Goal: Task Accomplishment & Management: Manage account settings

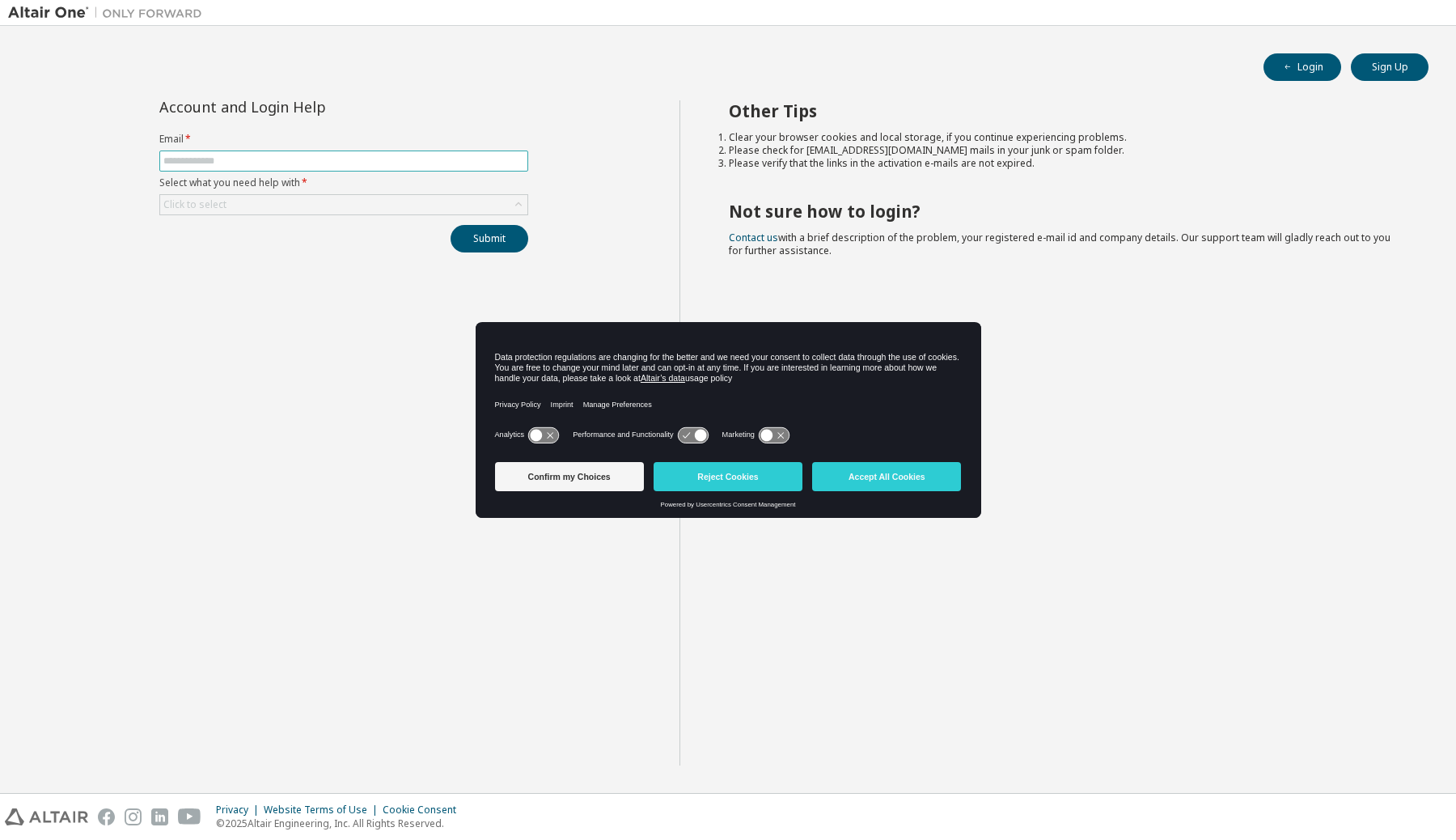
click at [338, 161] on input "text" at bounding box center [344, 160] width 361 height 13
type input "**********"
click at [307, 203] on div "Click to select" at bounding box center [344, 204] width 367 height 19
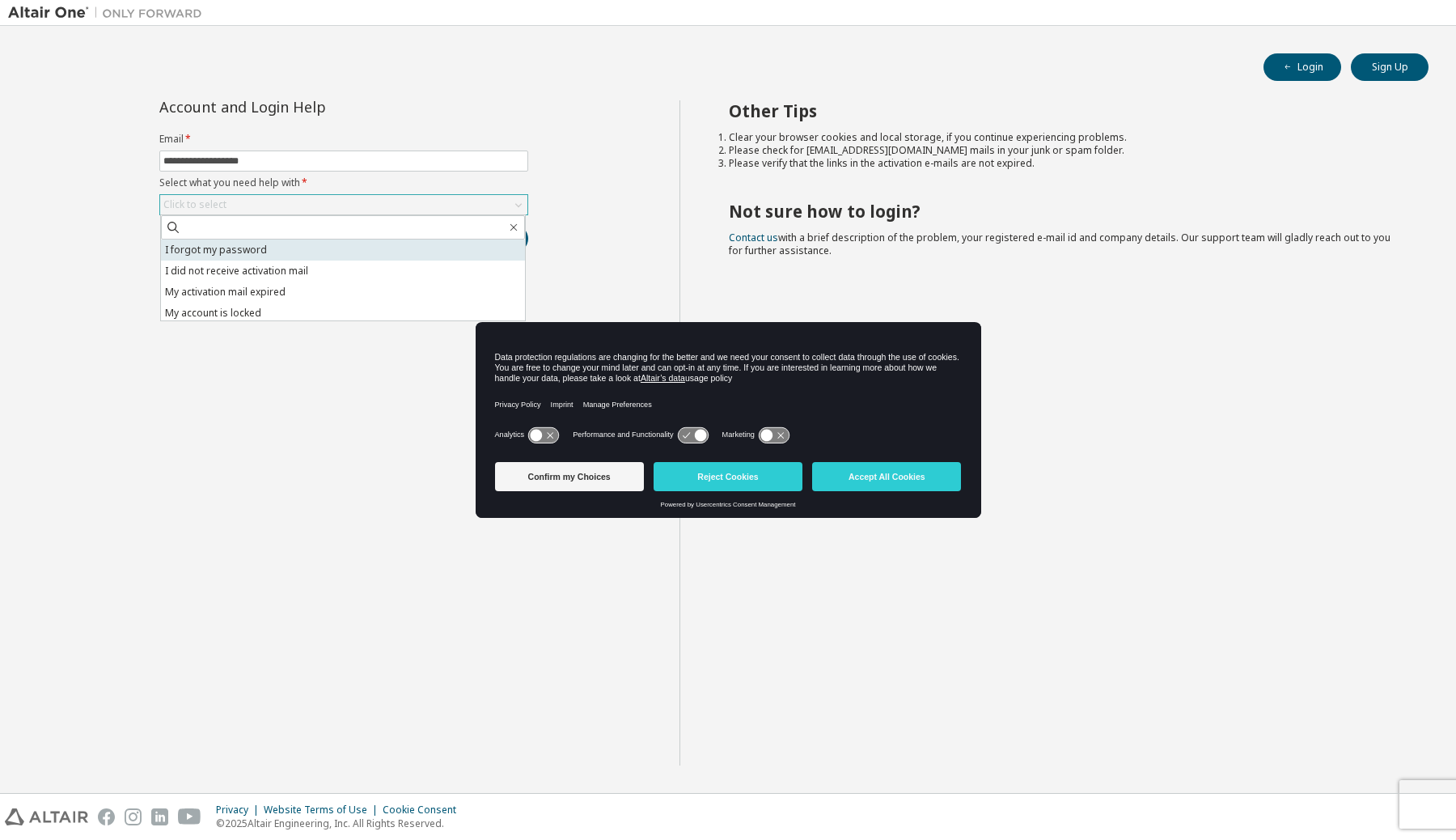
click at [295, 242] on li "I forgot my password" at bounding box center [343, 249] width 364 height 21
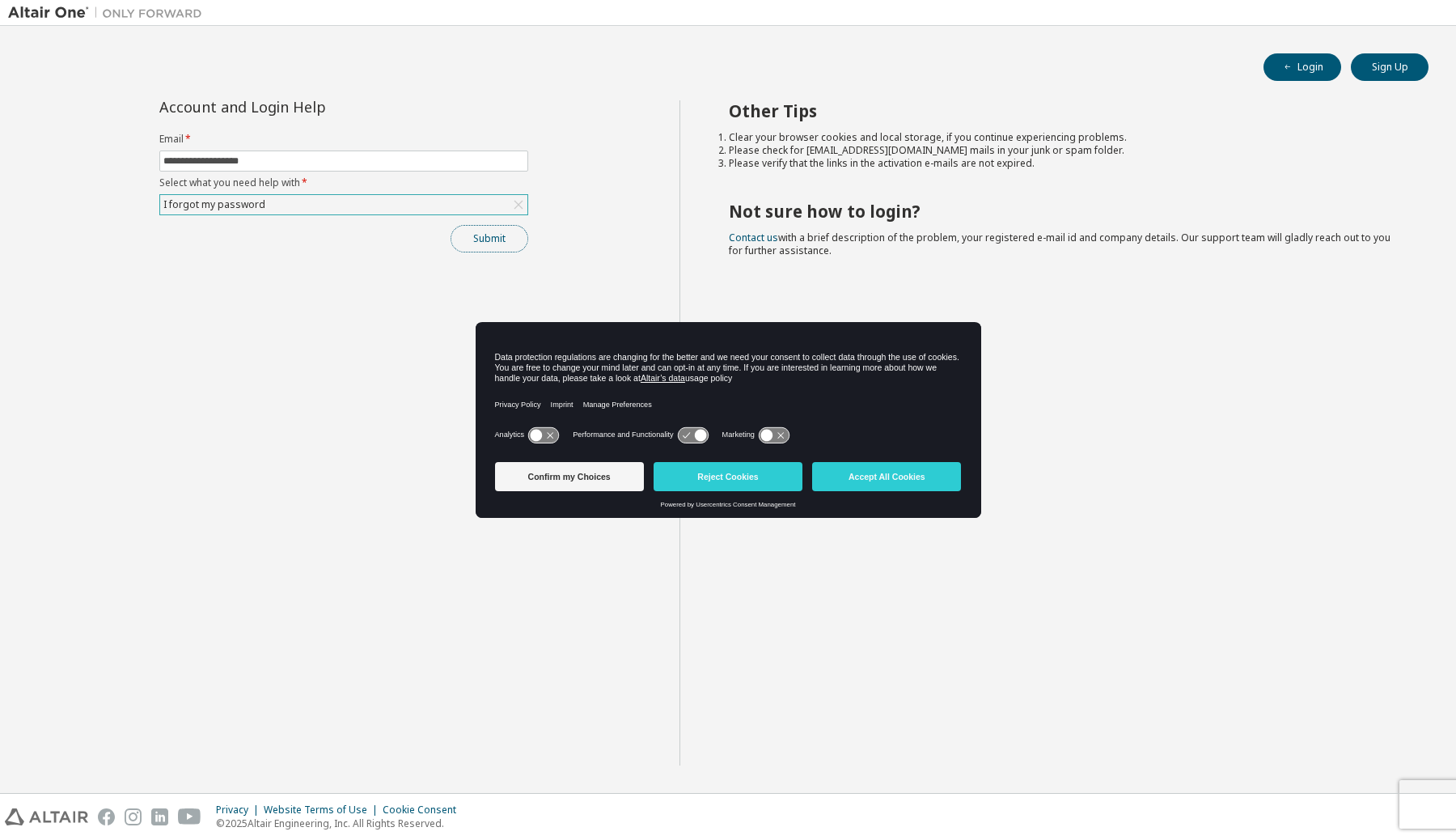
click at [480, 236] on button "Submit" at bounding box center [489, 239] width 78 height 28
click at [572, 477] on button "Confirm my Choices" at bounding box center [569, 475] width 149 height 29
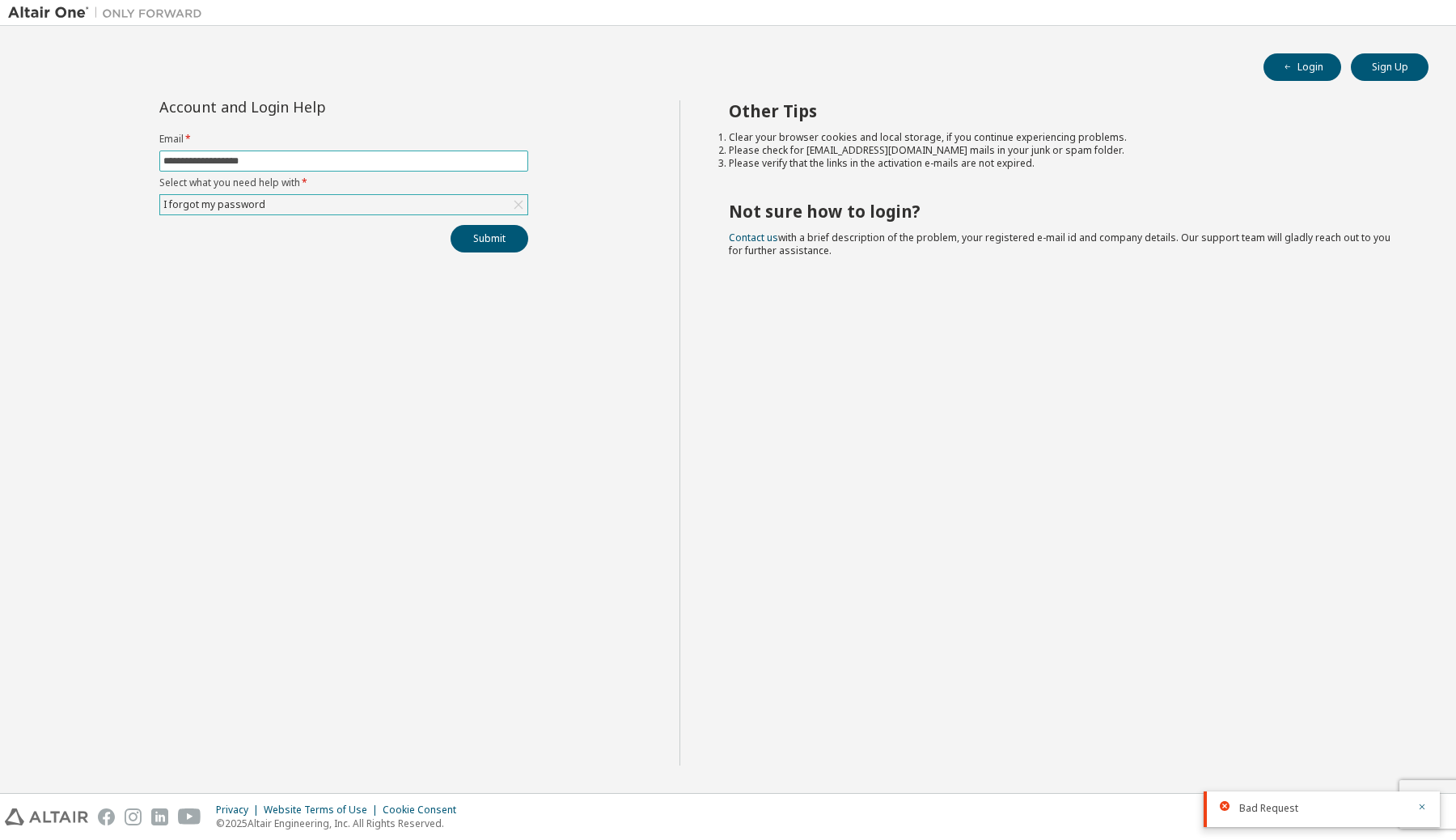
click at [296, 166] on input "**********" at bounding box center [344, 160] width 361 height 13
type input "**********"
click at [484, 238] on button "Submit" at bounding box center [489, 239] width 78 height 28
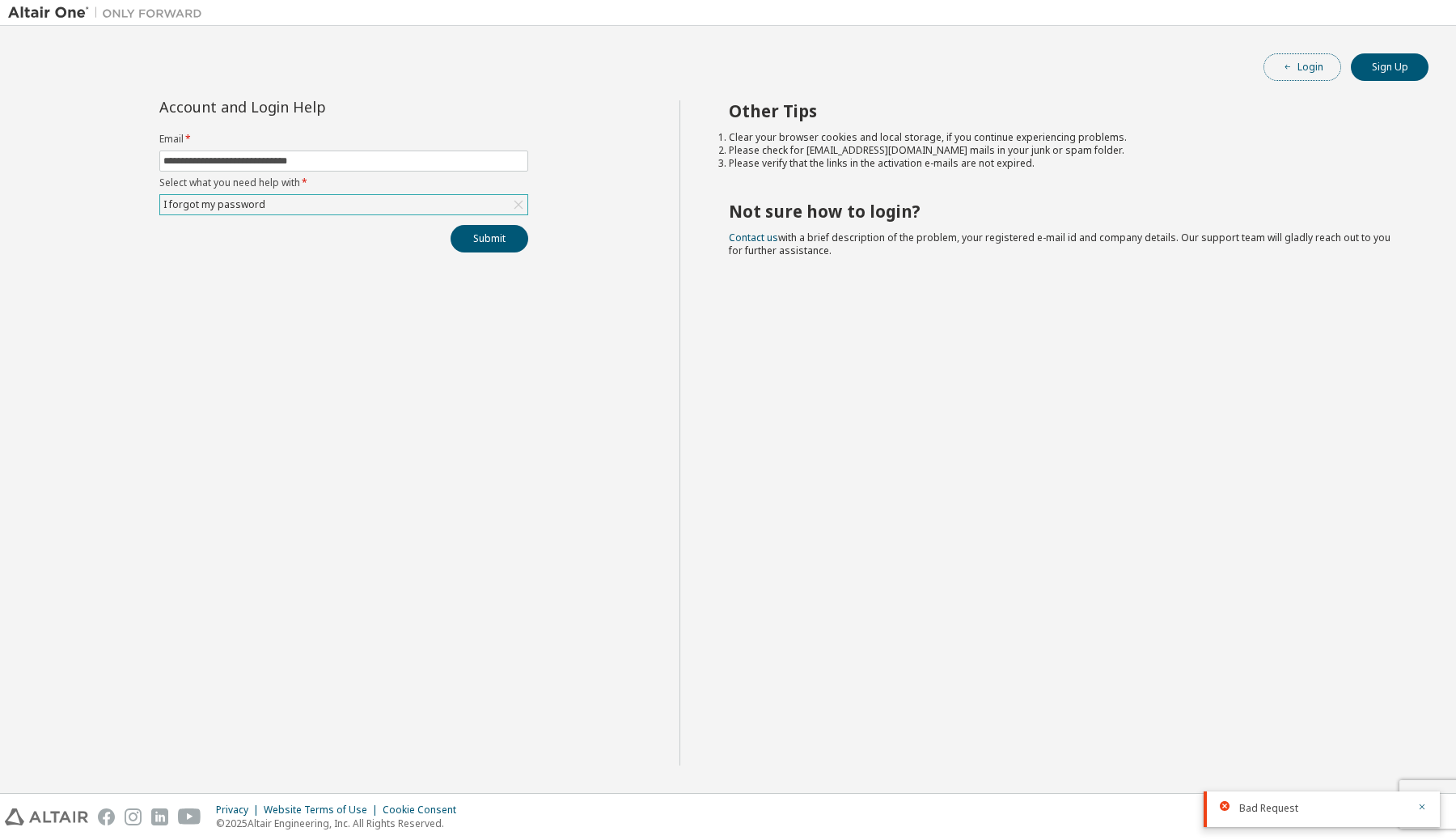
click at [1298, 67] on button "Login" at bounding box center [1302, 67] width 78 height 28
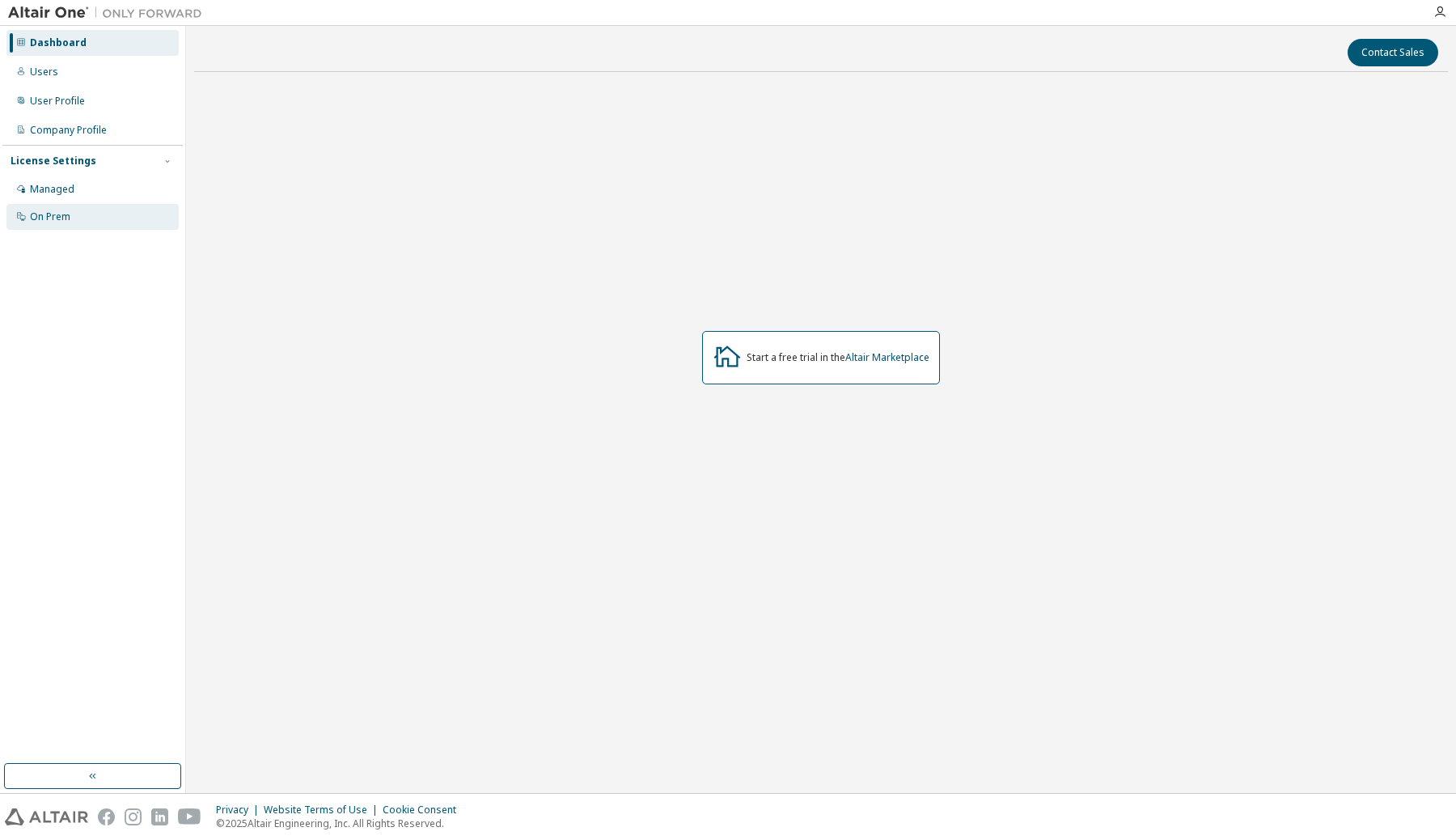
click at [115, 216] on div "On Prem" at bounding box center [92, 217] width 173 height 26
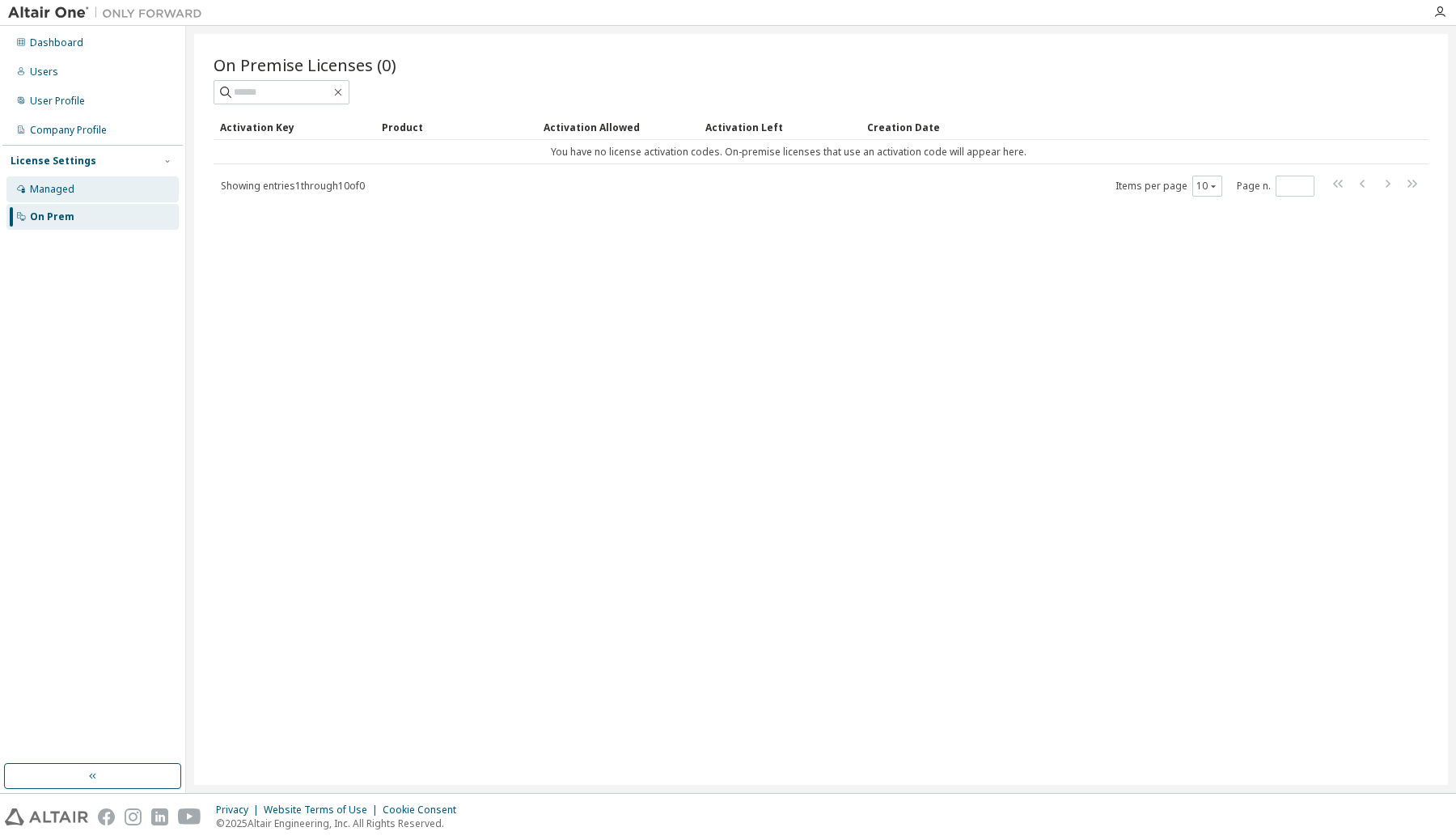
click at [100, 198] on div "Managed" at bounding box center [92, 189] width 173 height 26
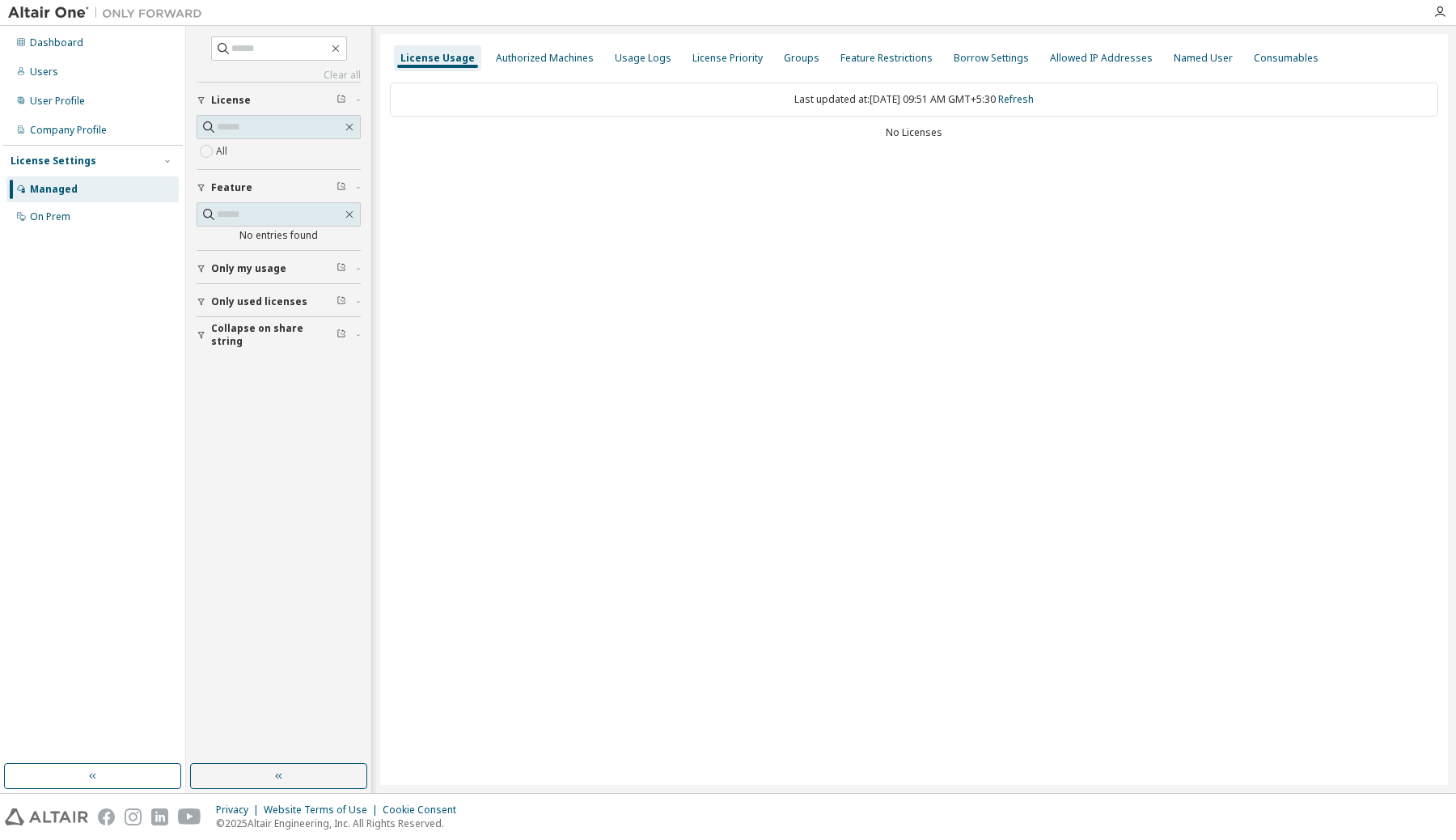
click at [48, 10] on img at bounding box center [109, 13] width 202 height 17
click at [516, 58] on div "Authorized Machines" at bounding box center [544, 58] width 98 height 13
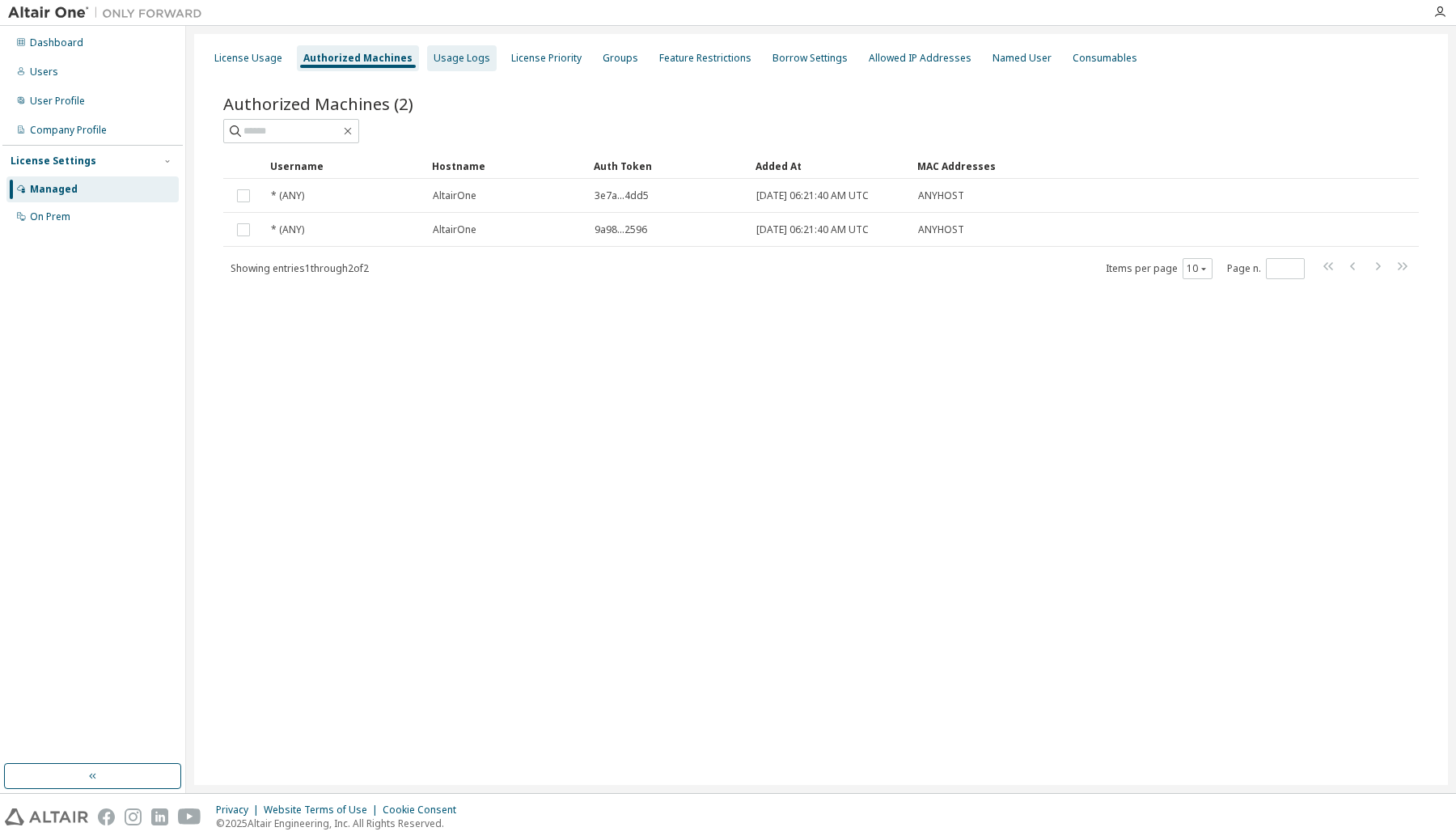
click at [441, 56] on div "Usage Logs" at bounding box center [461, 58] width 57 height 13
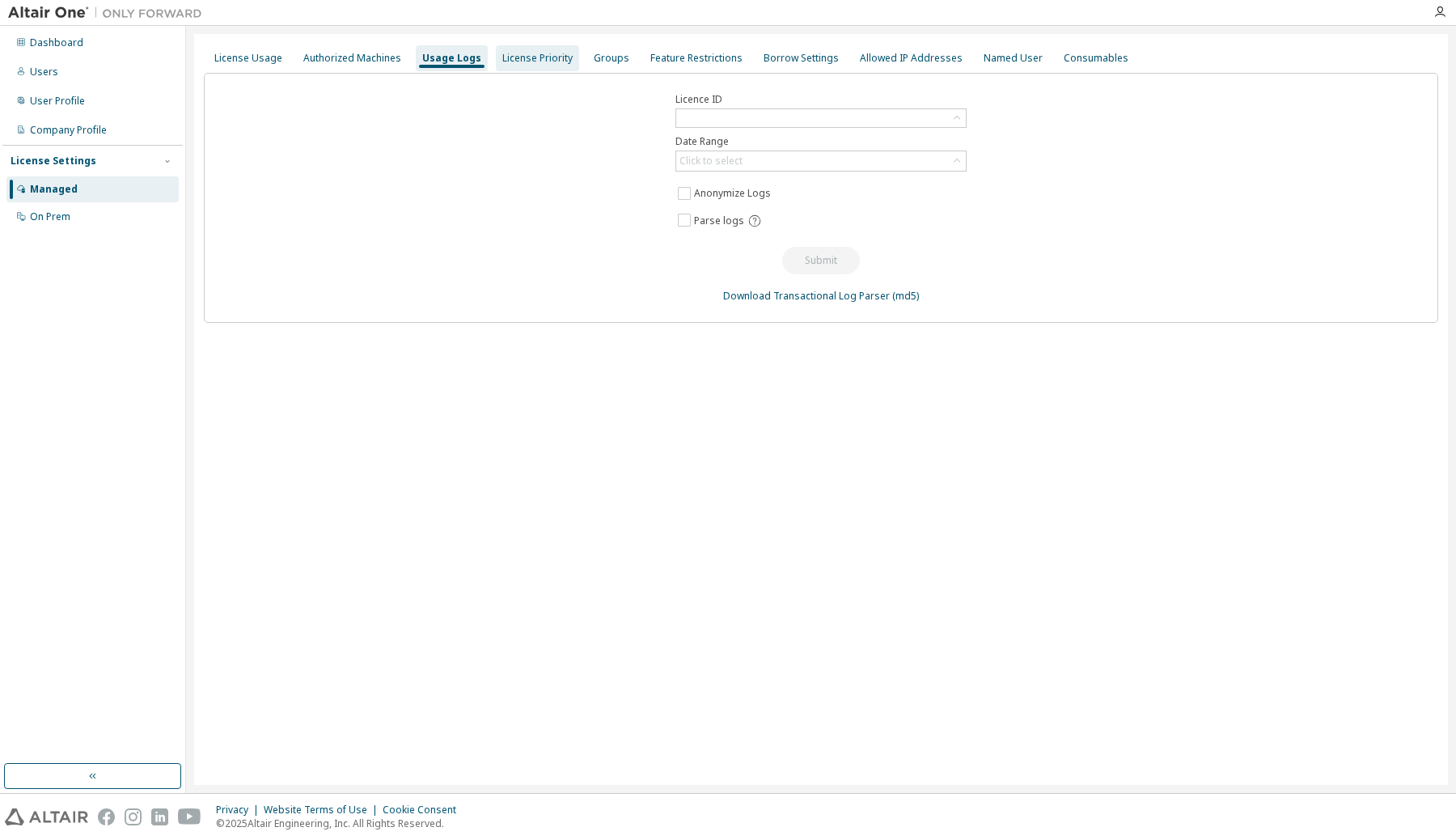
click at [502, 58] on div "License Priority" at bounding box center [537, 58] width 71 height 13
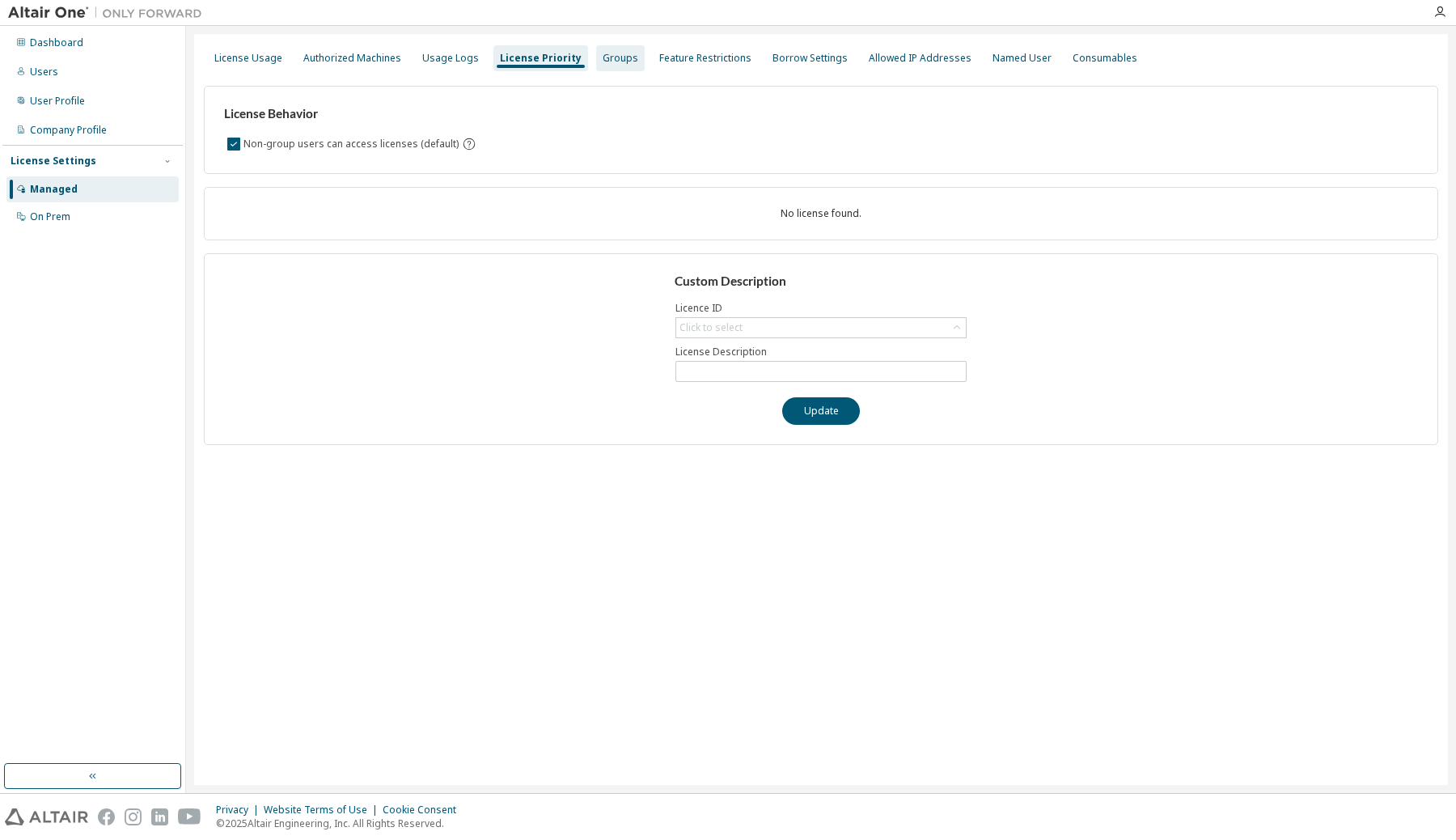
click at [603, 59] on div "Groups" at bounding box center [620, 58] width 36 height 13
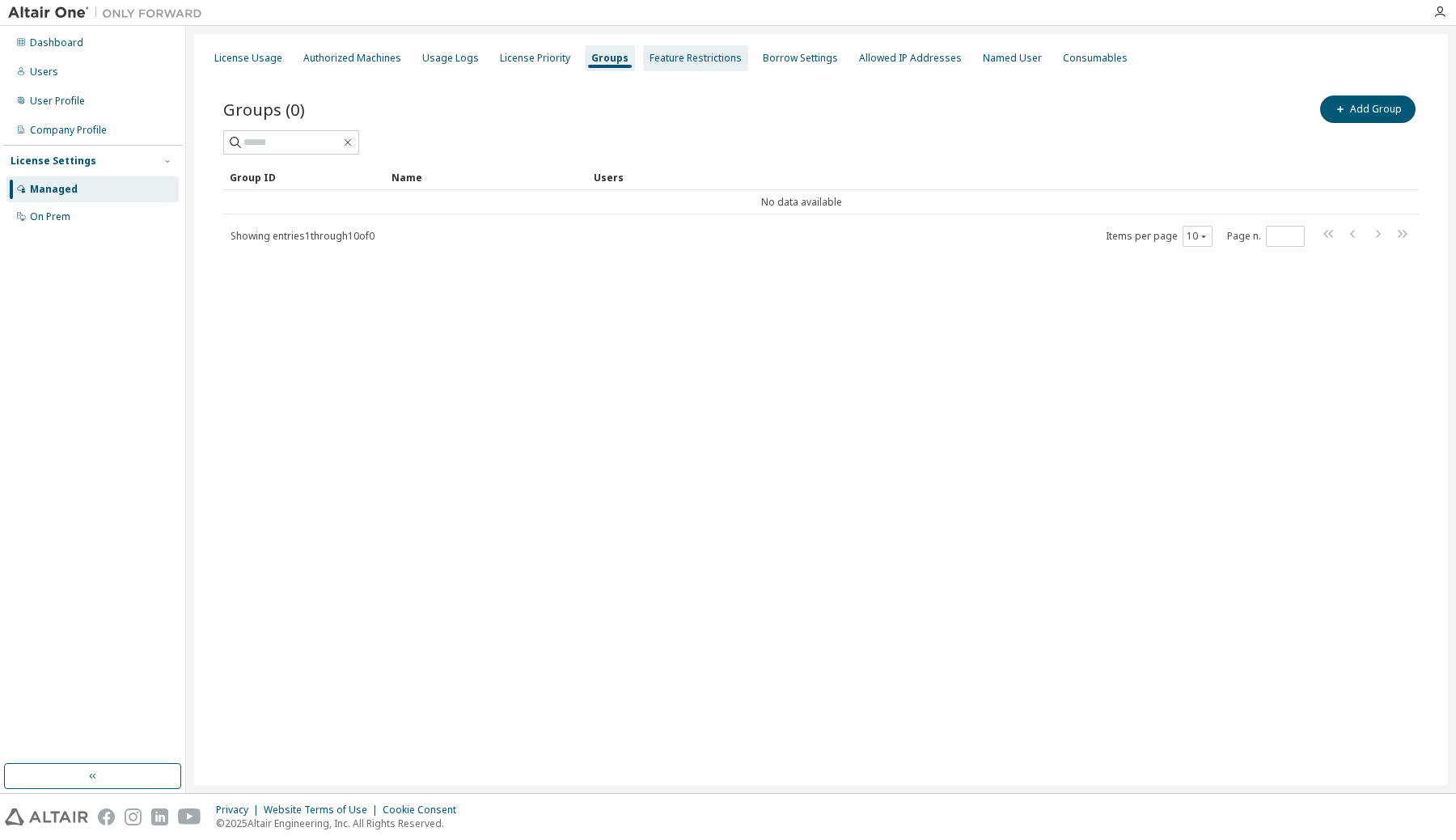
click at [679, 58] on div "Feature Restrictions" at bounding box center [696, 58] width 92 height 13
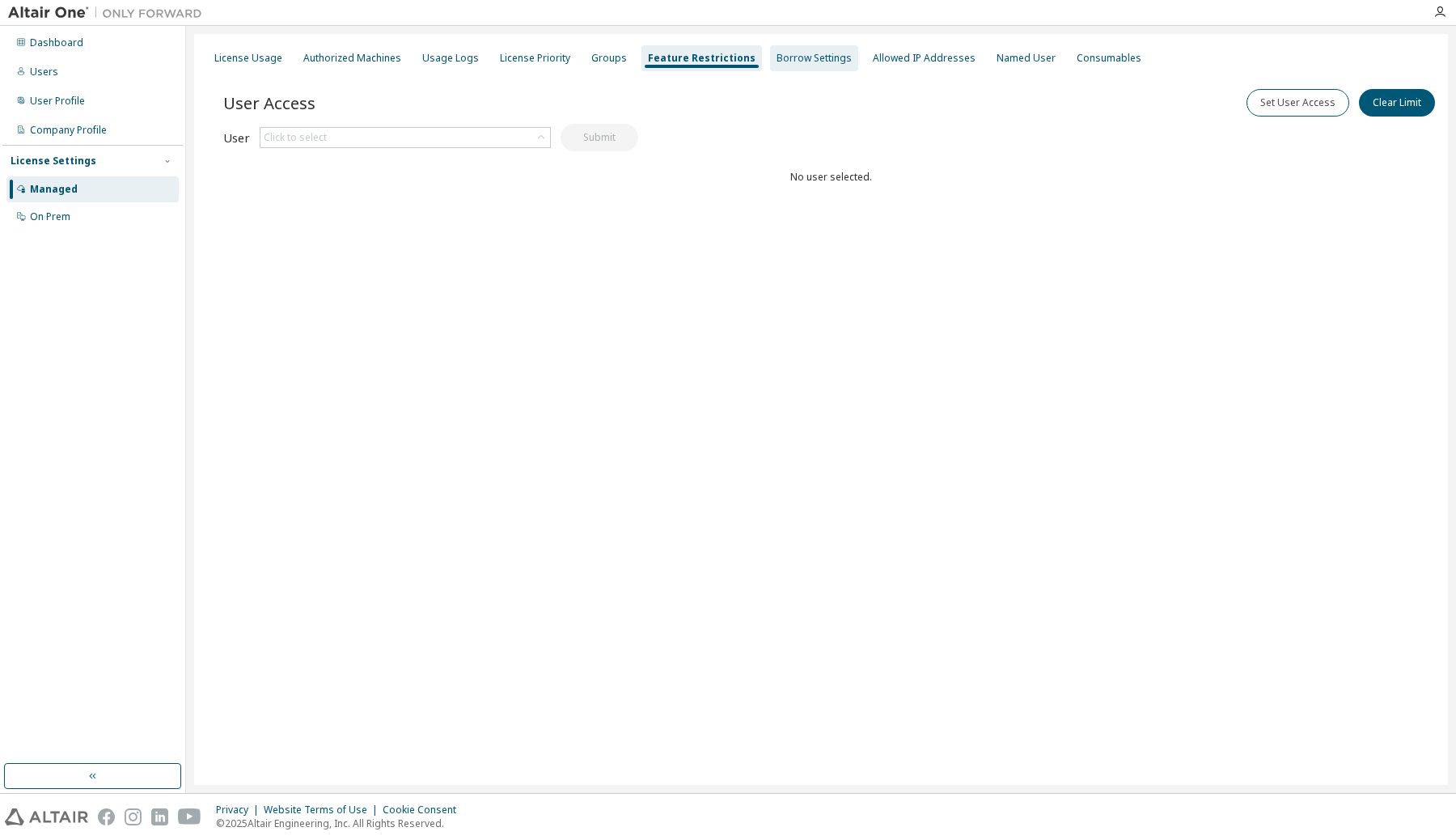
click at [776, 55] on div "Borrow Settings" at bounding box center [814, 58] width 75 height 13
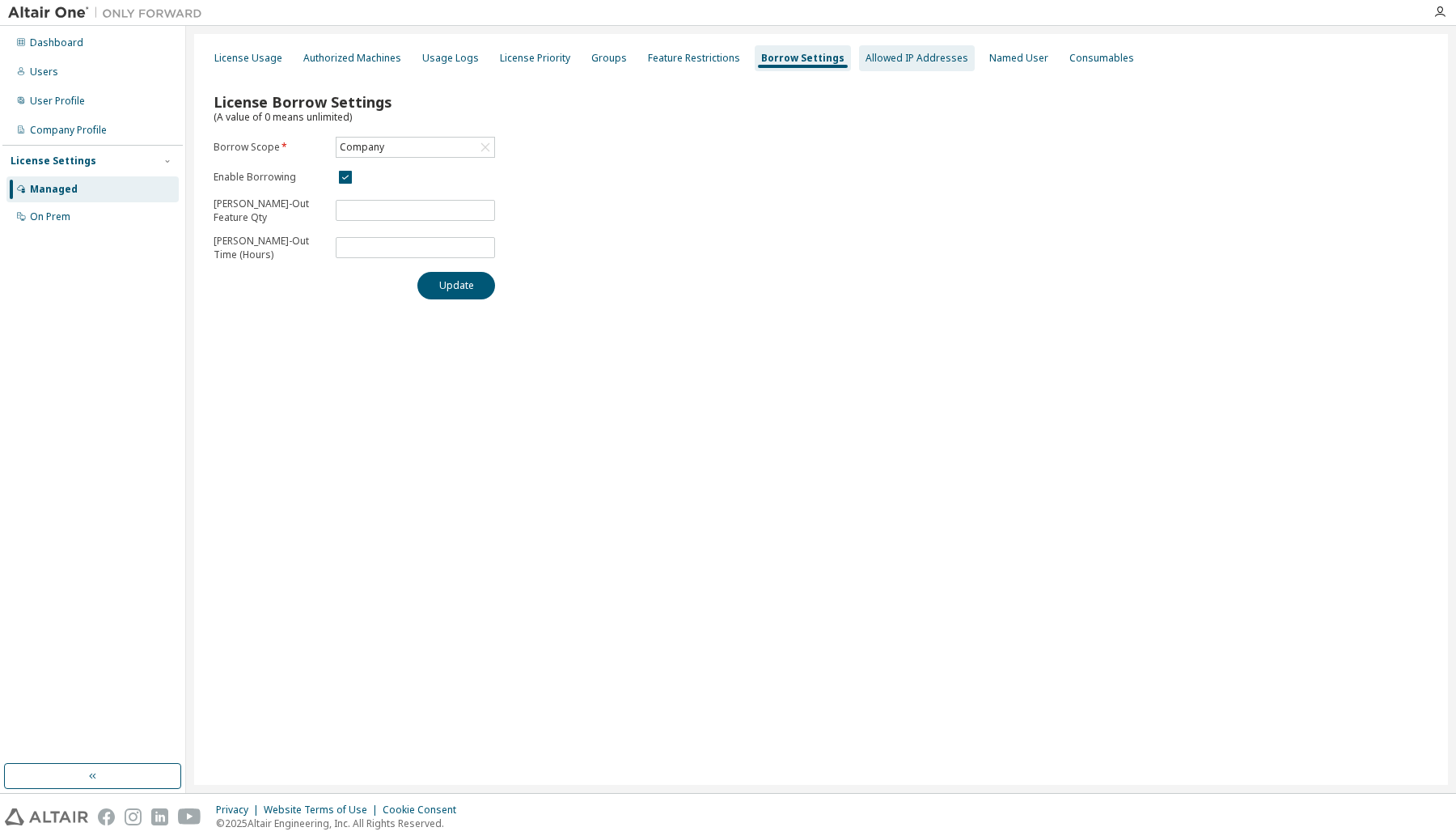
click at [878, 51] on div "Allowed IP Addresses" at bounding box center [917, 58] width 103 height 13
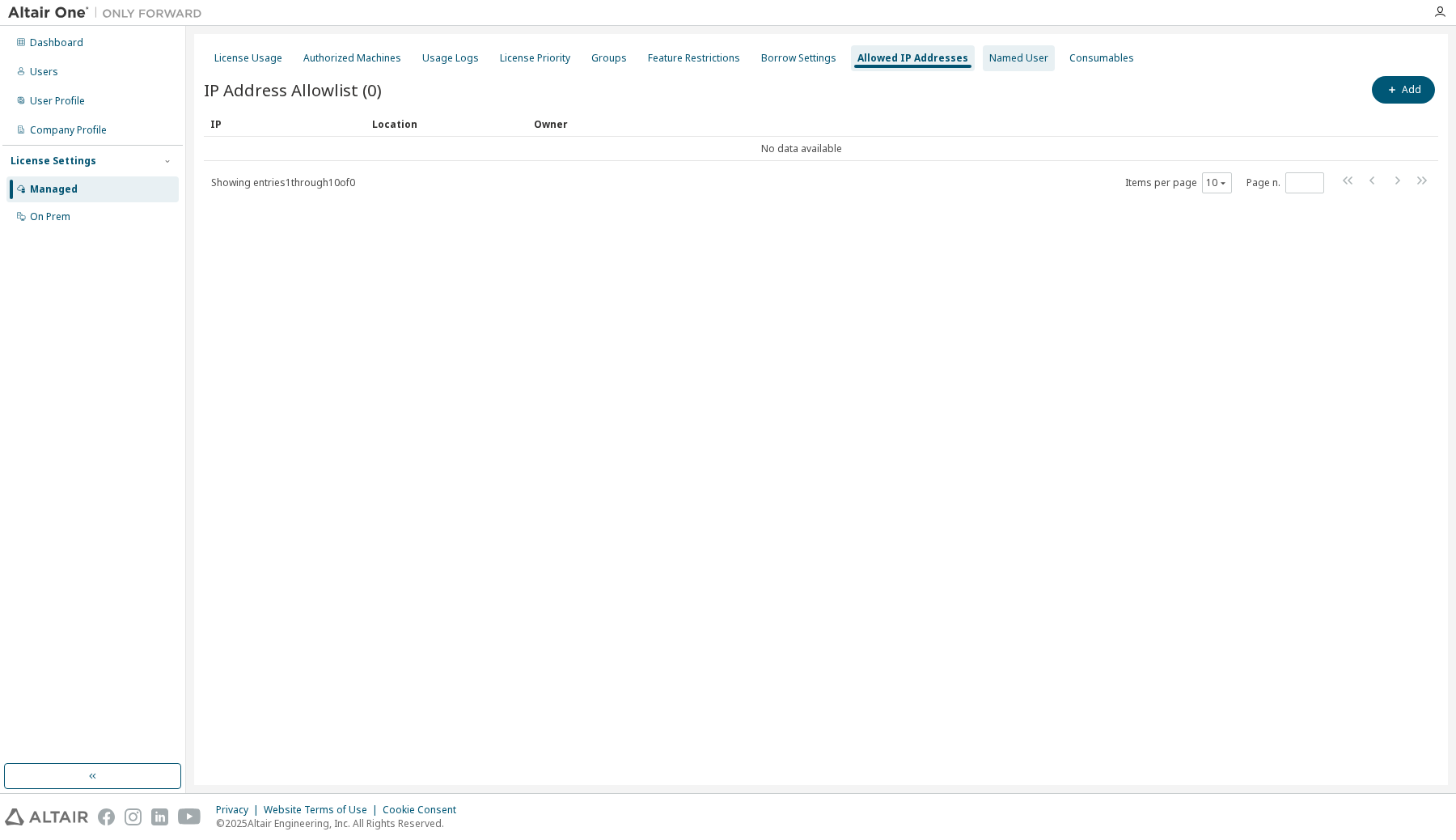
click at [989, 61] on div "Named User" at bounding box center [1019, 58] width 59 height 13
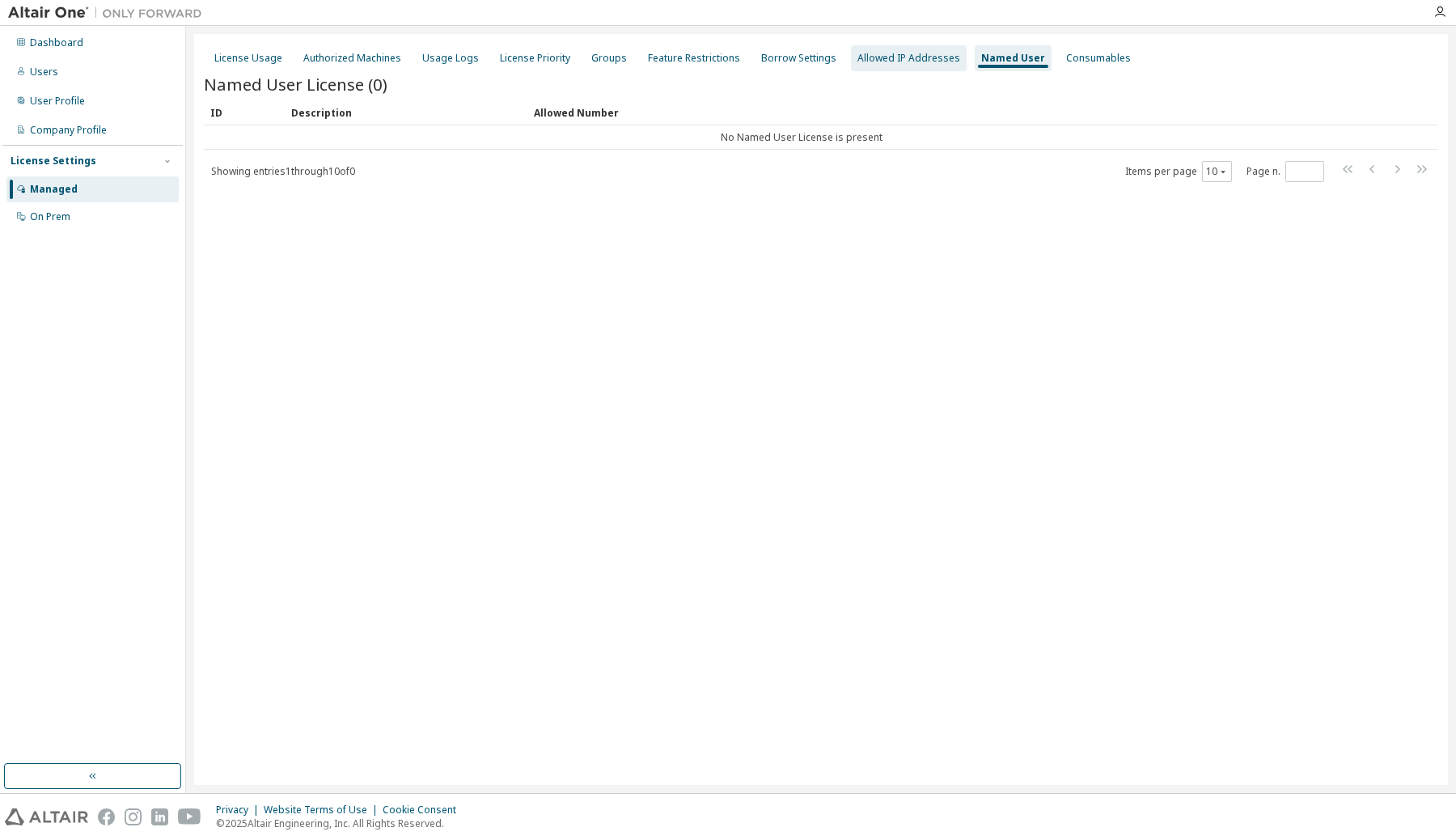
click at [896, 66] on div "Allowed IP Addresses" at bounding box center [909, 58] width 116 height 26
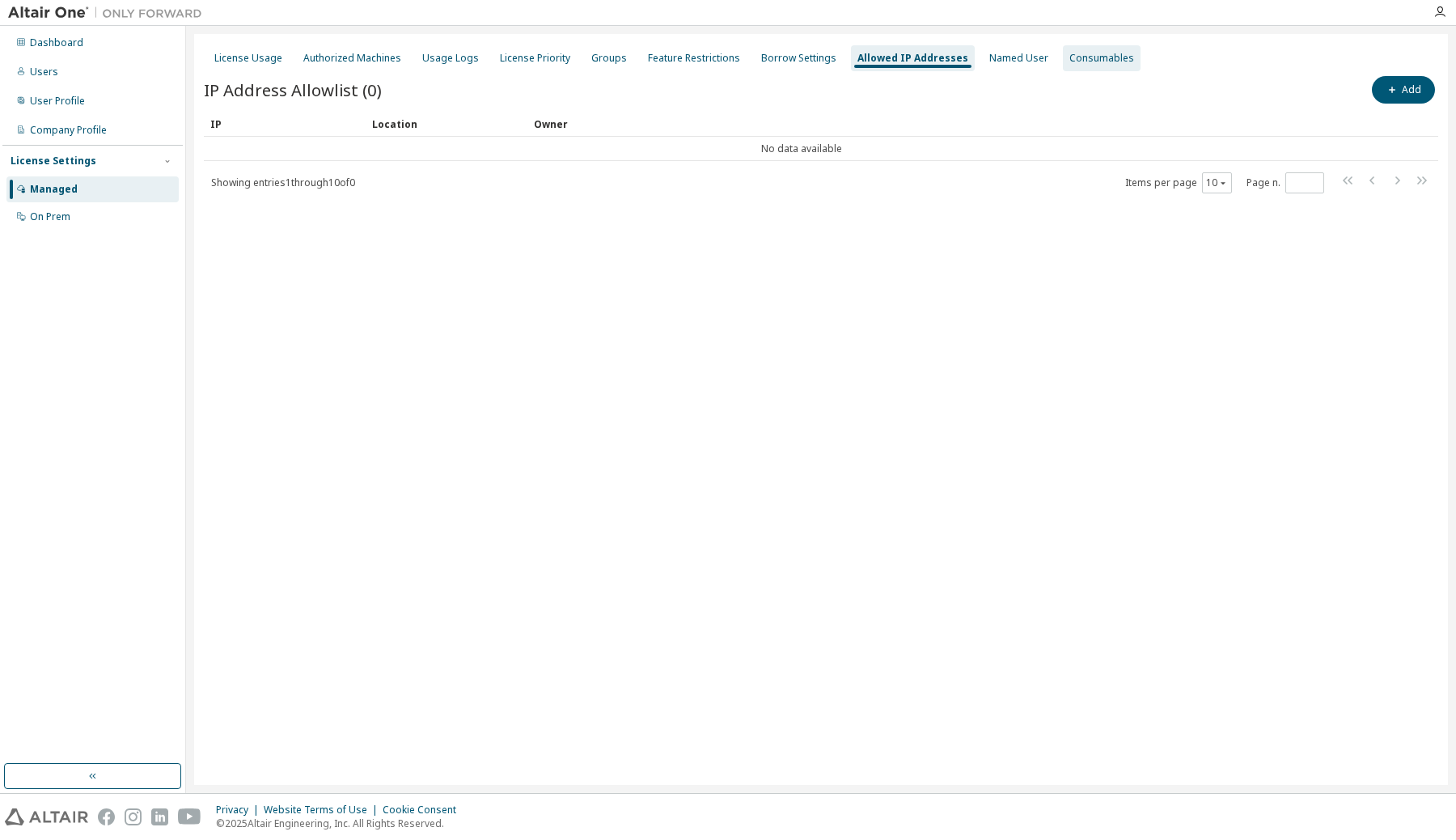
click at [1070, 57] on div "Consumables" at bounding box center [1102, 58] width 65 height 13
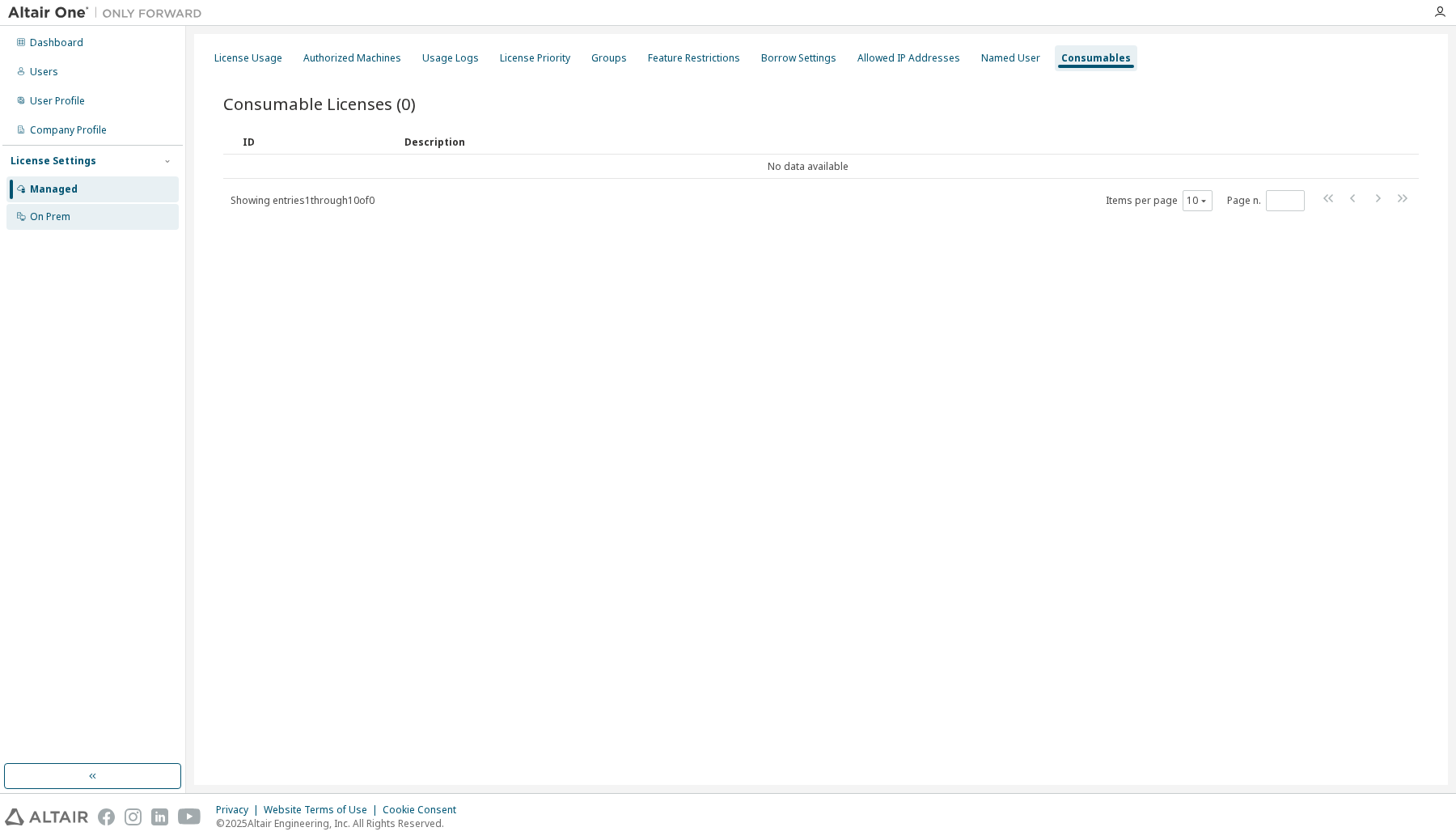
click at [50, 219] on div "On Prem" at bounding box center [50, 216] width 40 height 13
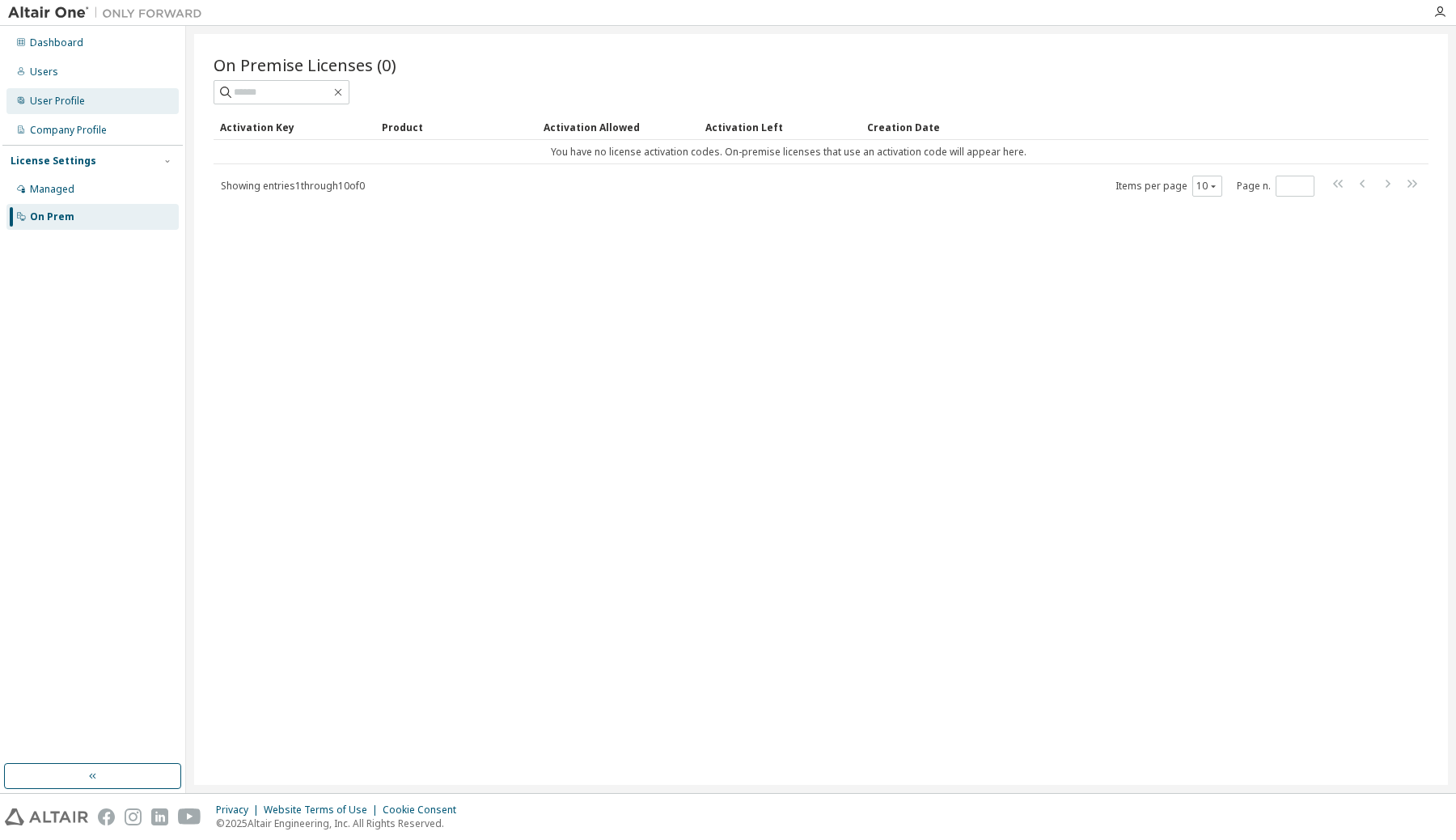
click at [22, 109] on div "User Profile" at bounding box center [92, 101] width 173 height 26
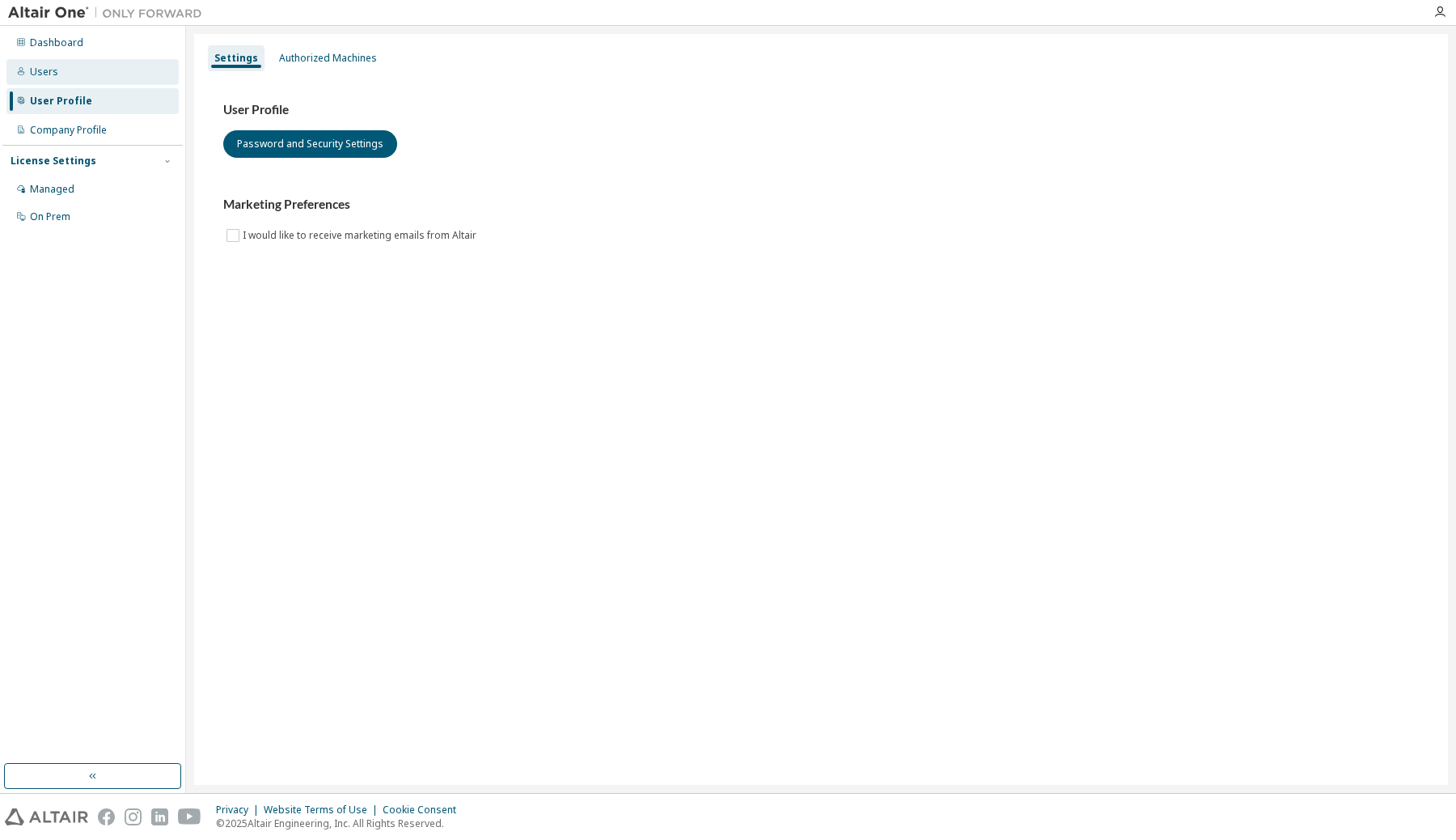
click at [54, 67] on div "Users" at bounding box center [44, 72] width 28 height 13
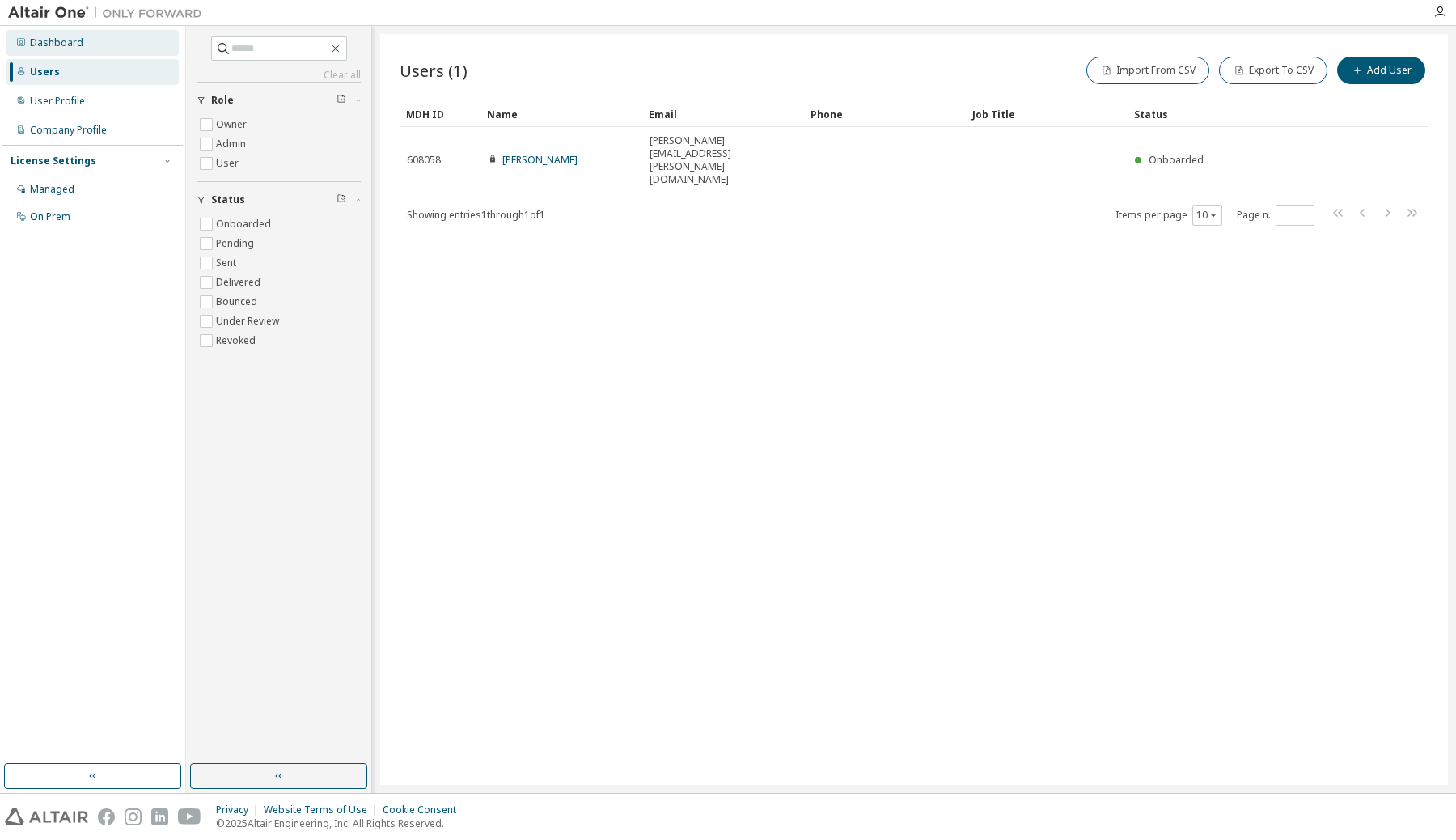
click at [70, 44] on div "Dashboard" at bounding box center [56, 43] width 53 height 13
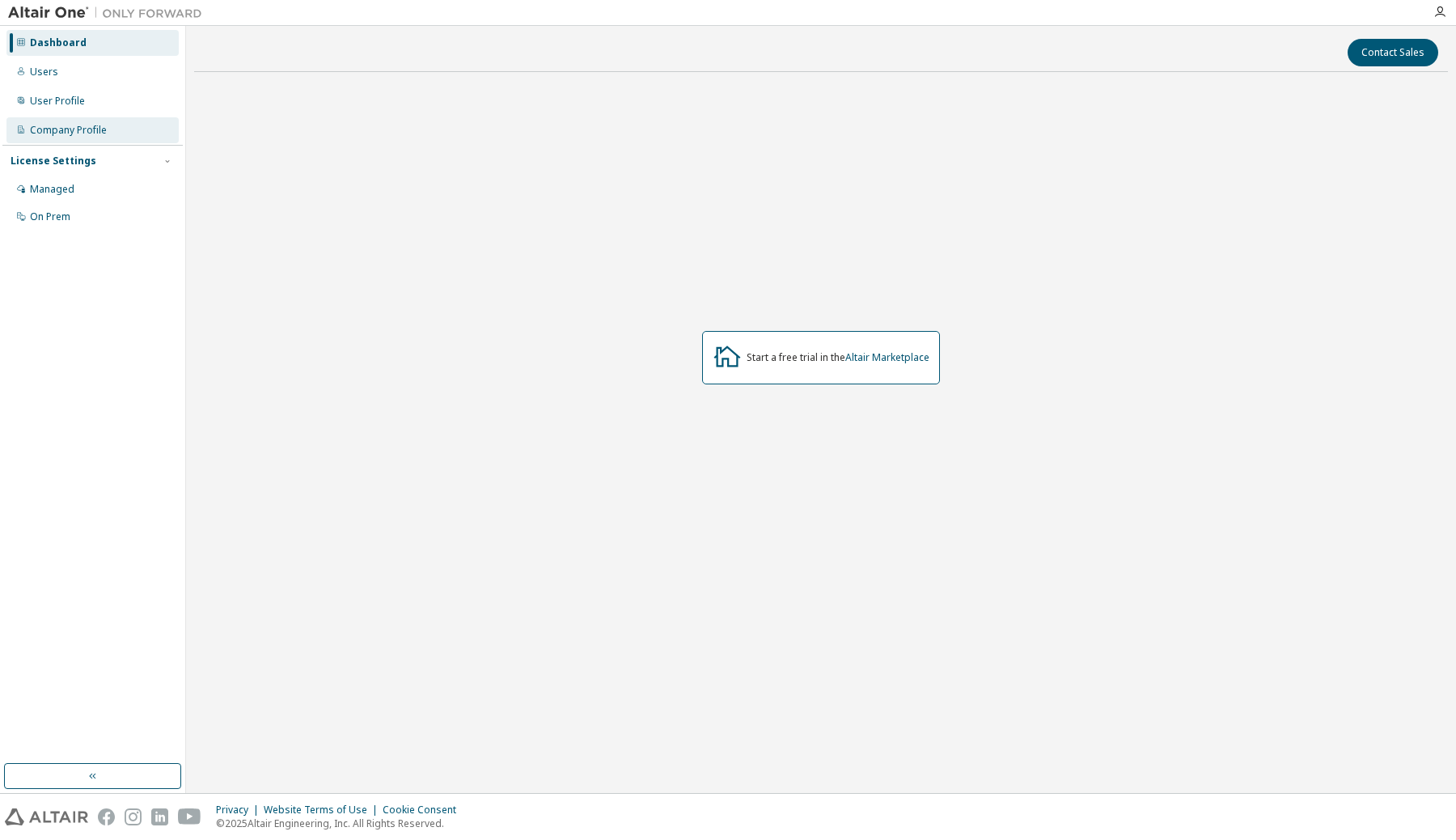
click at [87, 133] on div "Company Profile" at bounding box center [68, 130] width 77 height 13
